Goal: Transaction & Acquisition: Subscribe to service/newsletter

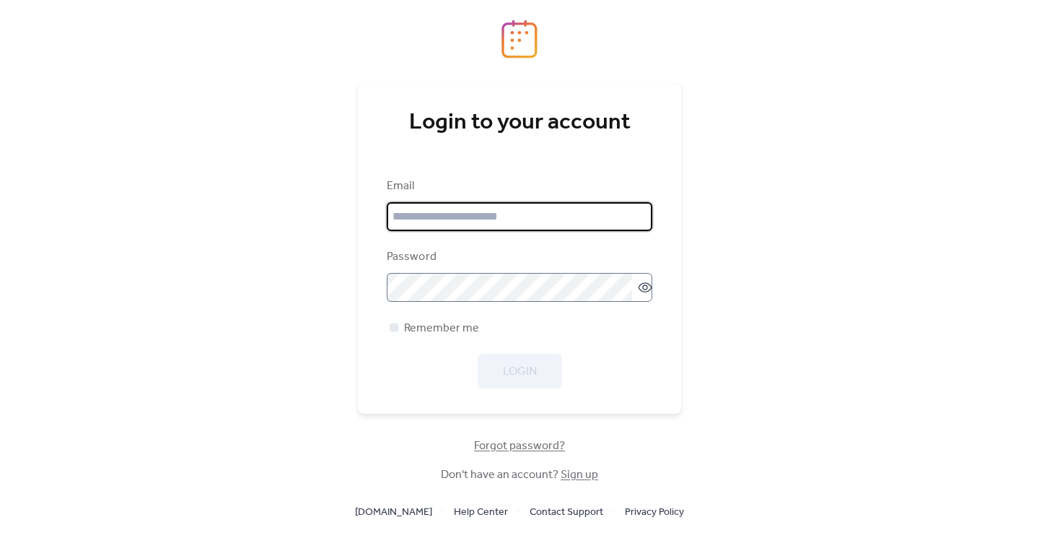
type input "**********"
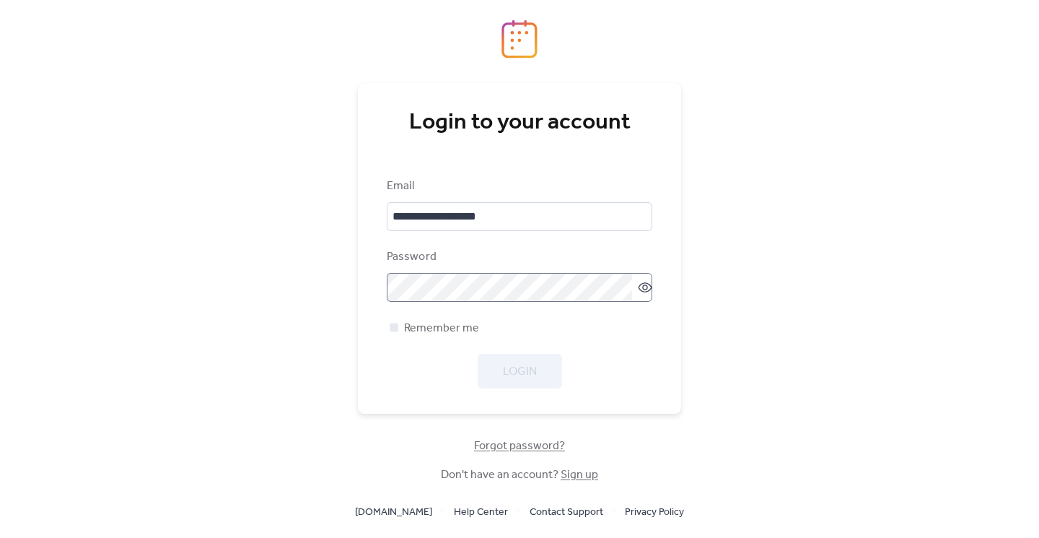
click at [642, 287] on icon at bounding box center [645, 287] width 14 height 14
click at [533, 372] on span "Login" at bounding box center [520, 371] width 34 height 17
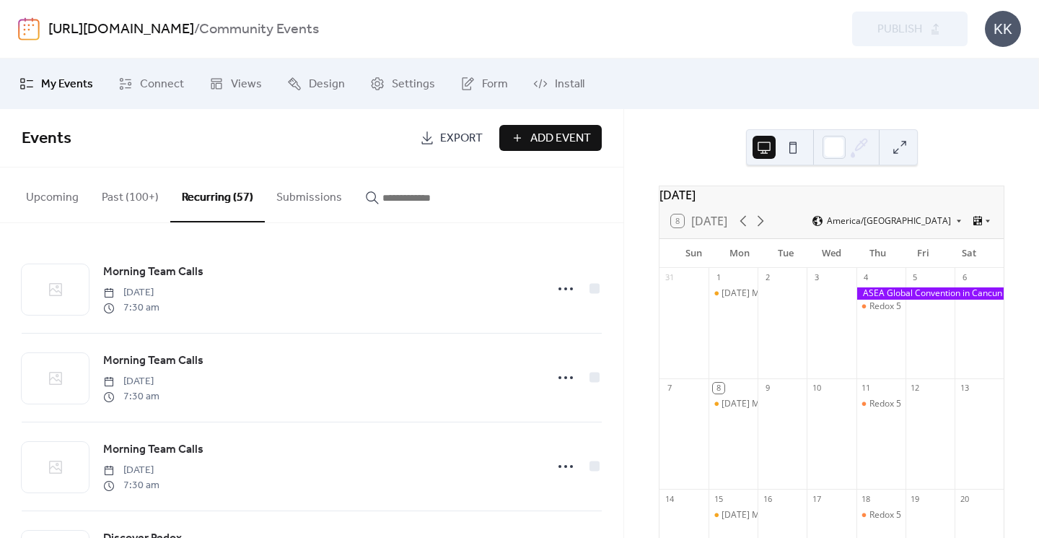
click at [996, 36] on div "KK" at bounding box center [1003, 29] width 36 height 36
click at [977, 73] on span "Account" at bounding box center [975, 64] width 43 height 17
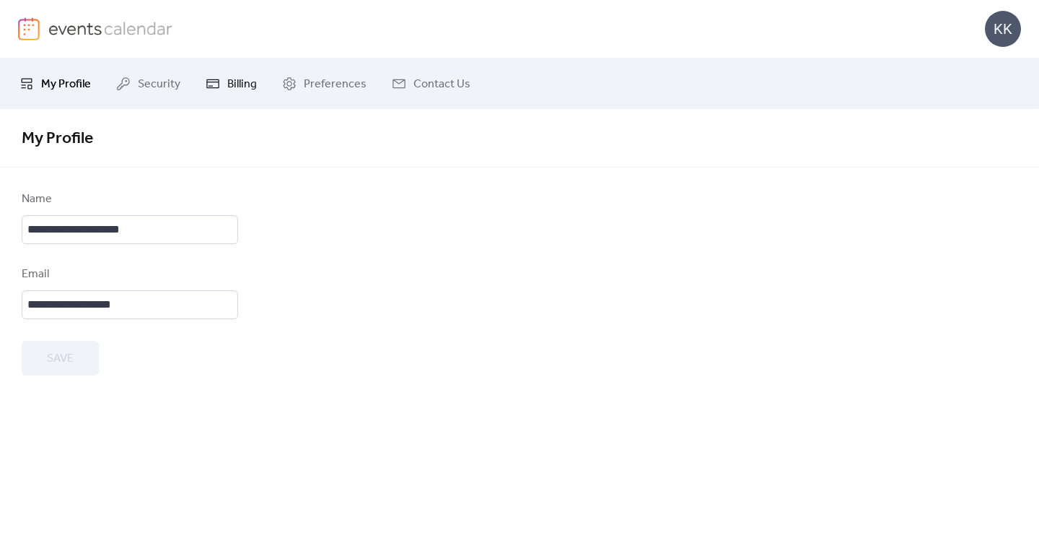
click at [237, 88] on span "Billing" at bounding box center [242, 84] width 30 height 17
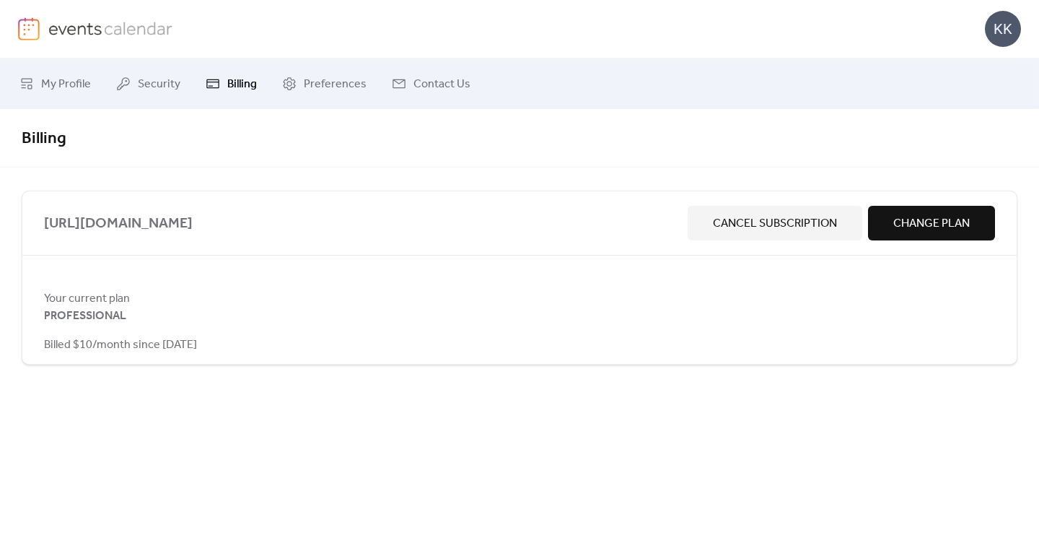
click at [137, 349] on span "Billed $10/month since [DATE]" at bounding box center [120, 344] width 153 height 17
click at [342, 82] on span "Preferences" at bounding box center [335, 84] width 63 height 17
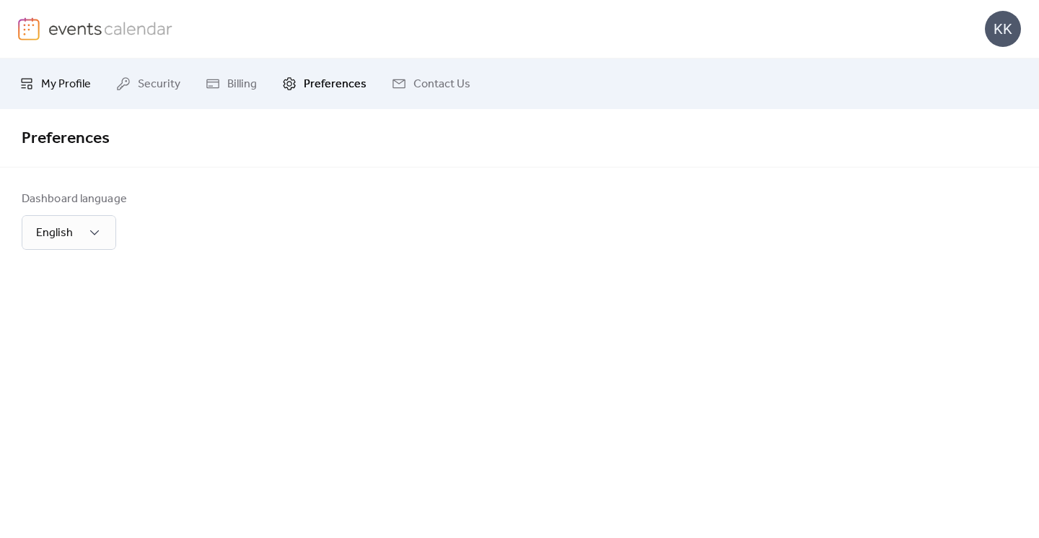
click at [79, 82] on span "My Profile" at bounding box center [66, 84] width 50 height 17
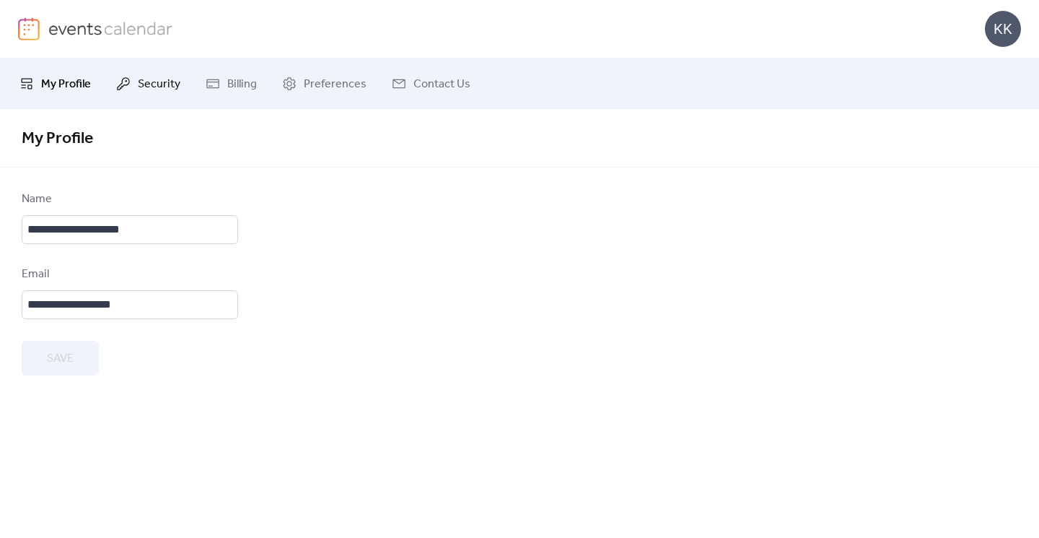
click at [153, 81] on span "Security" at bounding box center [159, 84] width 43 height 17
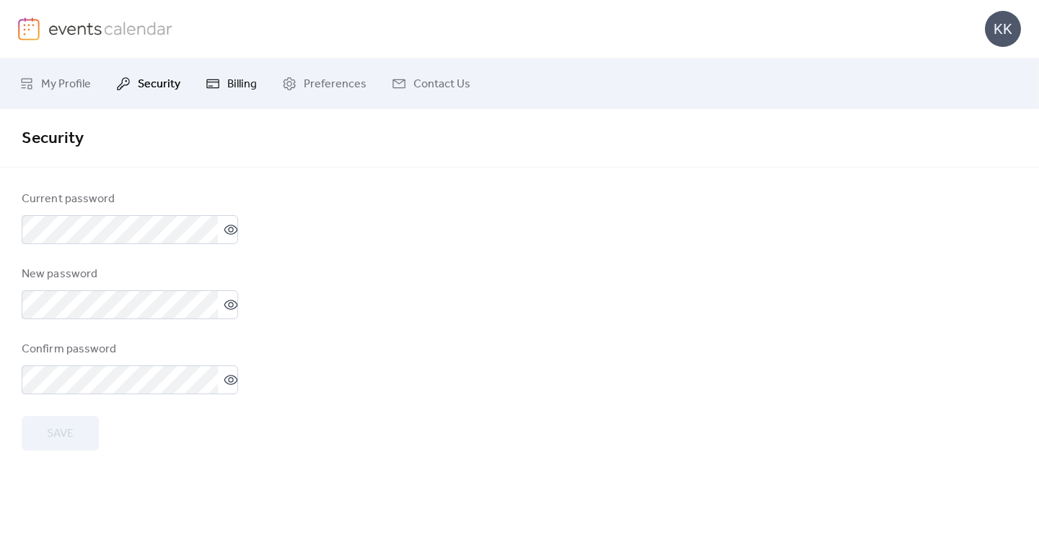
click at [243, 81] on span "Billing" at bounding box center [242, 84] width 30 height 17
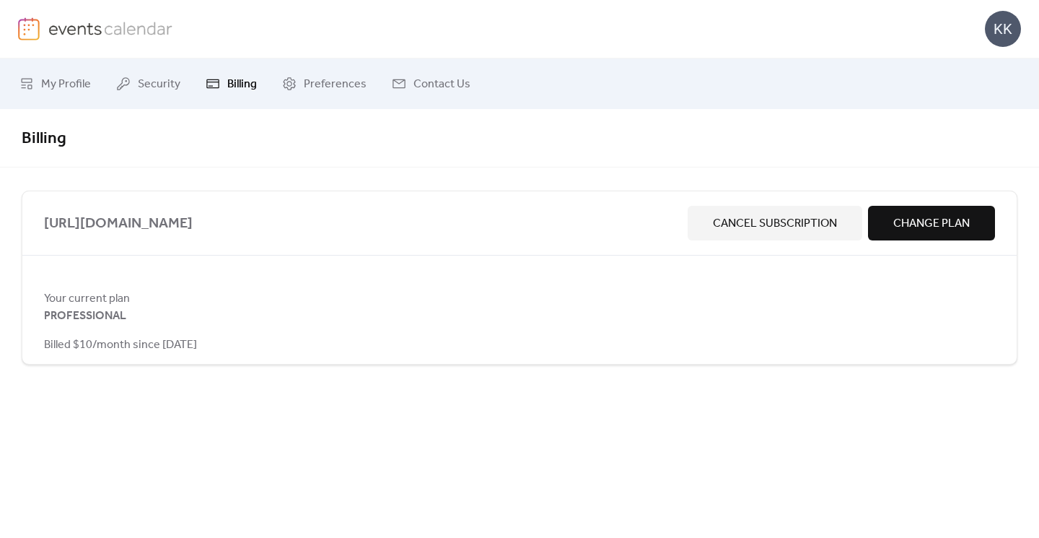
click at [936, 229] on span "Change Plan" at bounding box center [932, 223] width 77 height 17
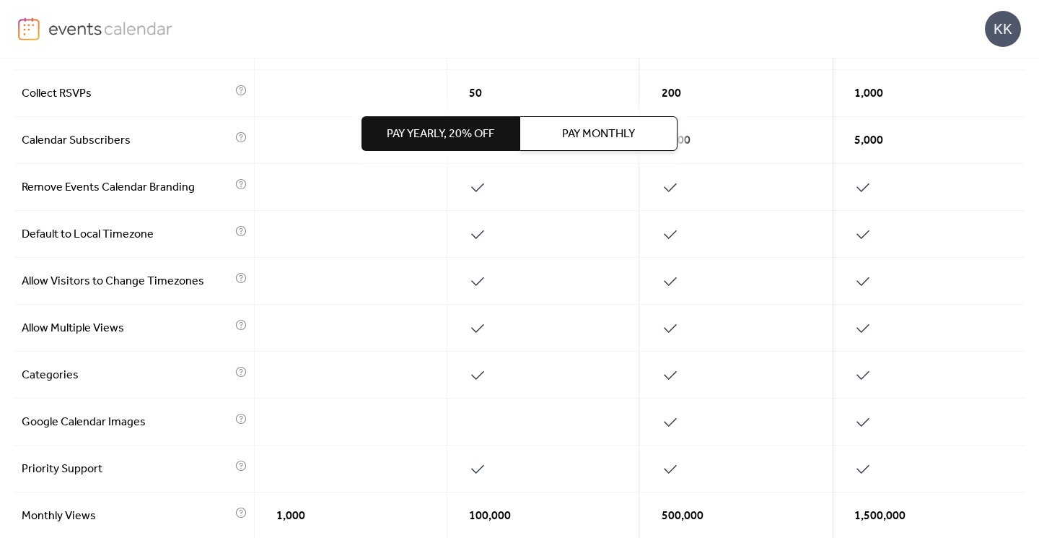
scroll to position [714, 0]
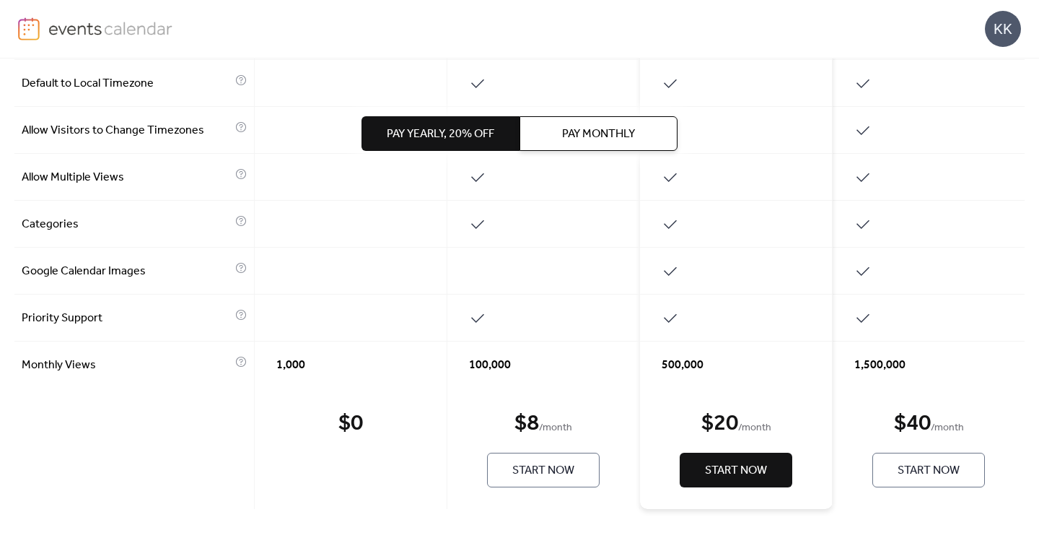
click at [551, 466] on span "Start Now" at bounding box center [544, 470] width 62 height 17
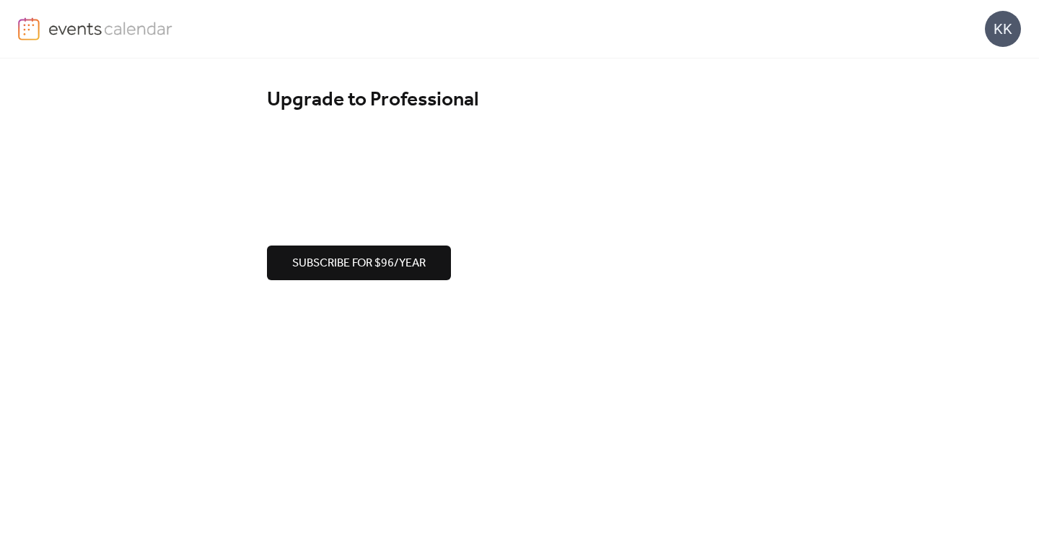
click at [409, 263] on span "Subscribe for $96/year" at bounding box center [359, 263] width 134 height 17
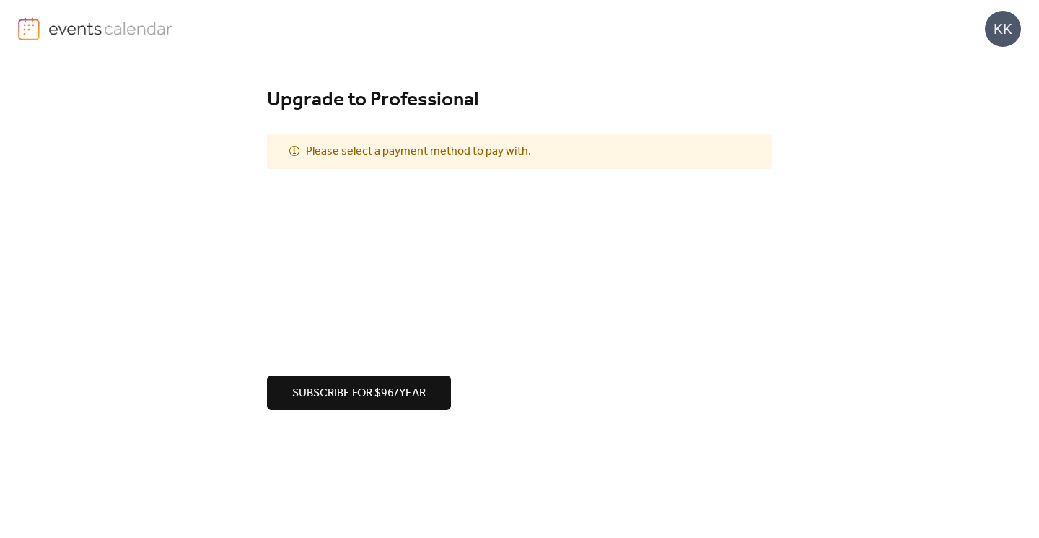
click at [369, 394] on span "Subscribe for $96/year" at bounding box center [359, 393] width 134 height 17
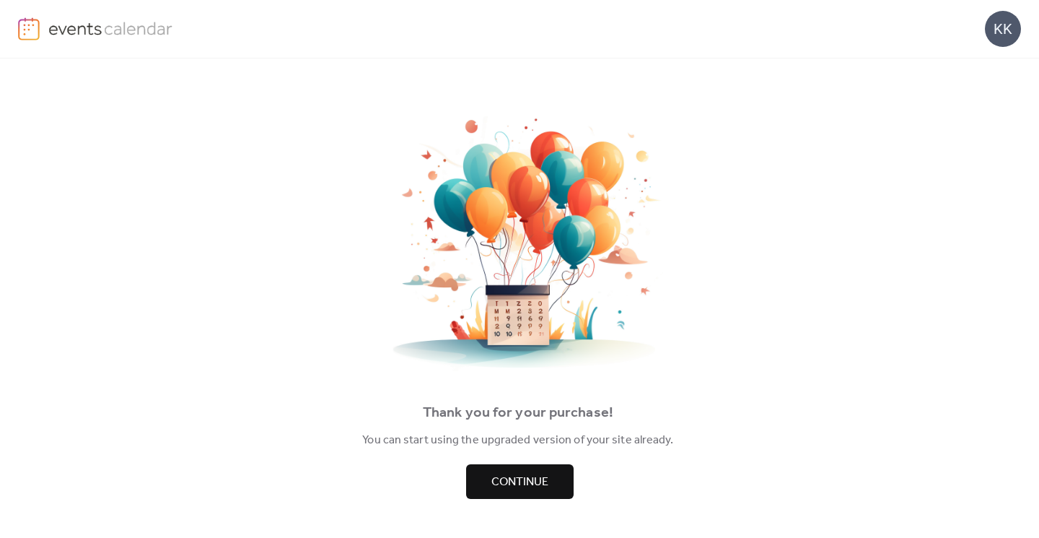
click at [539, 491] on span "Continue" at bounding box center [520, 482] width 57 height 17
